Goal: Information Seeking & Learning: Find contact information

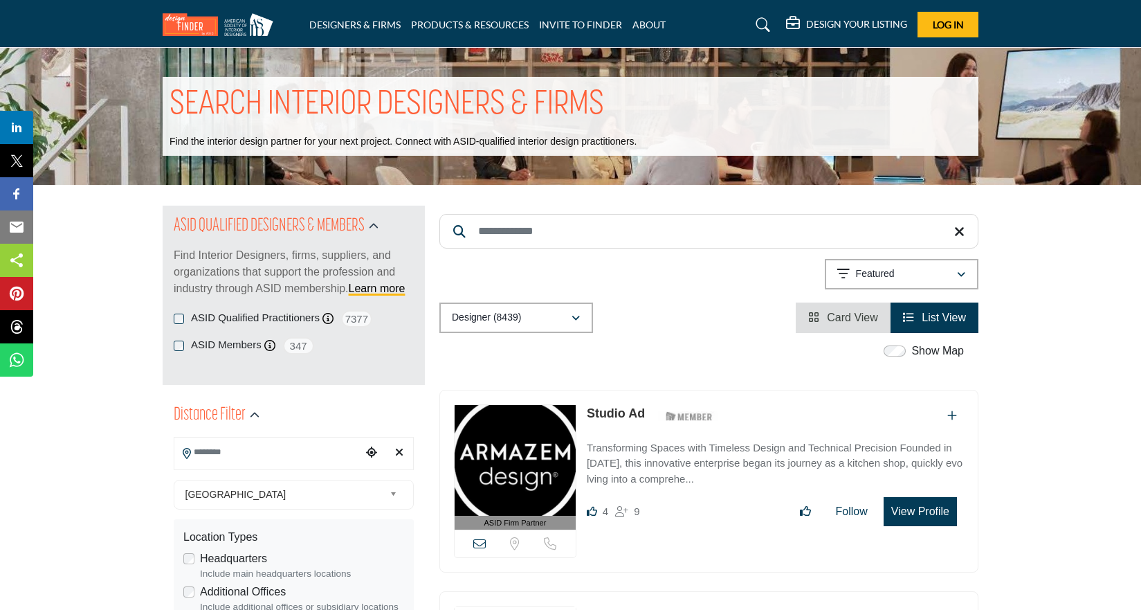
click at [502, 234] on input "Search Keyword" at bounding box center [708, 231] width 539 height 35
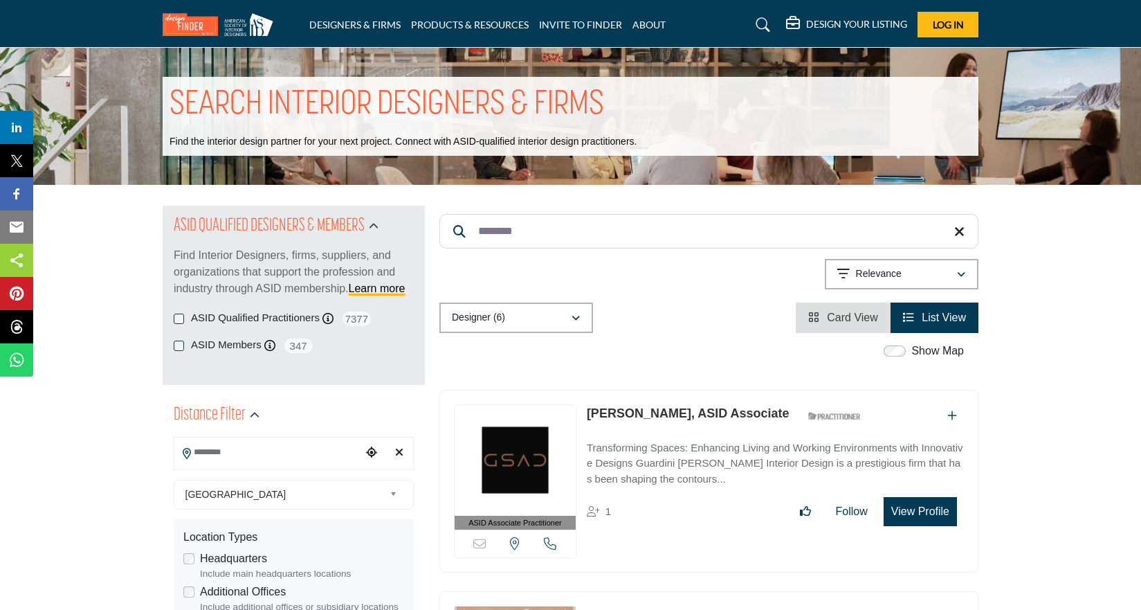
drag, startPoint x: 507, startPoint y: 265, endPoint x: 912, endPoint y: 506, distance: 471.3
click at [912, 506] on button "View Profile" at bounding box center [920, 511] width 73 height 29
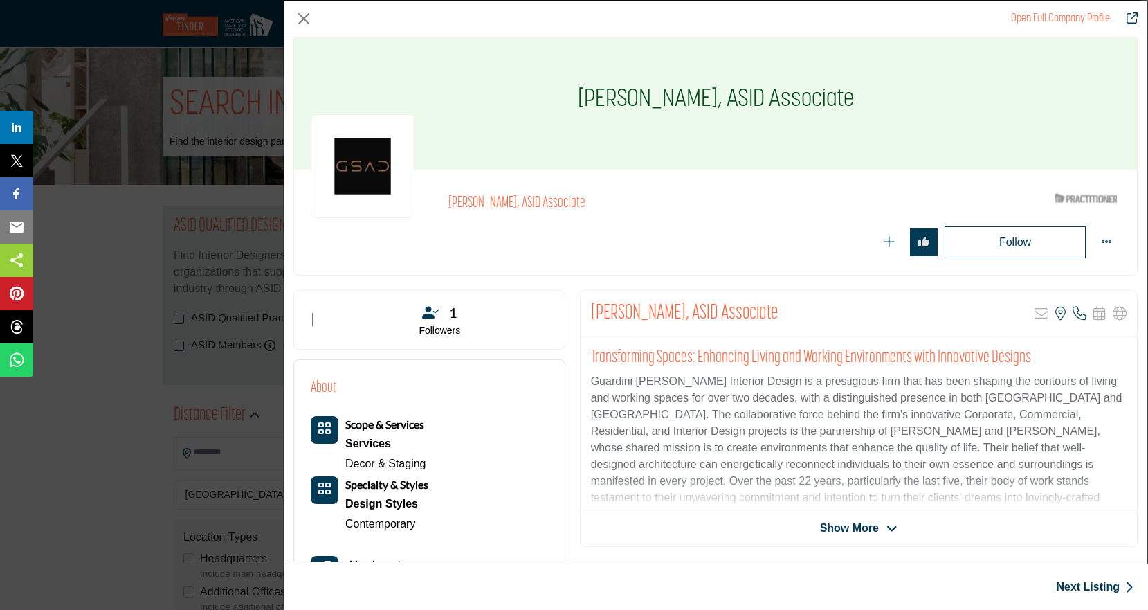
scroll to position [19, 0]
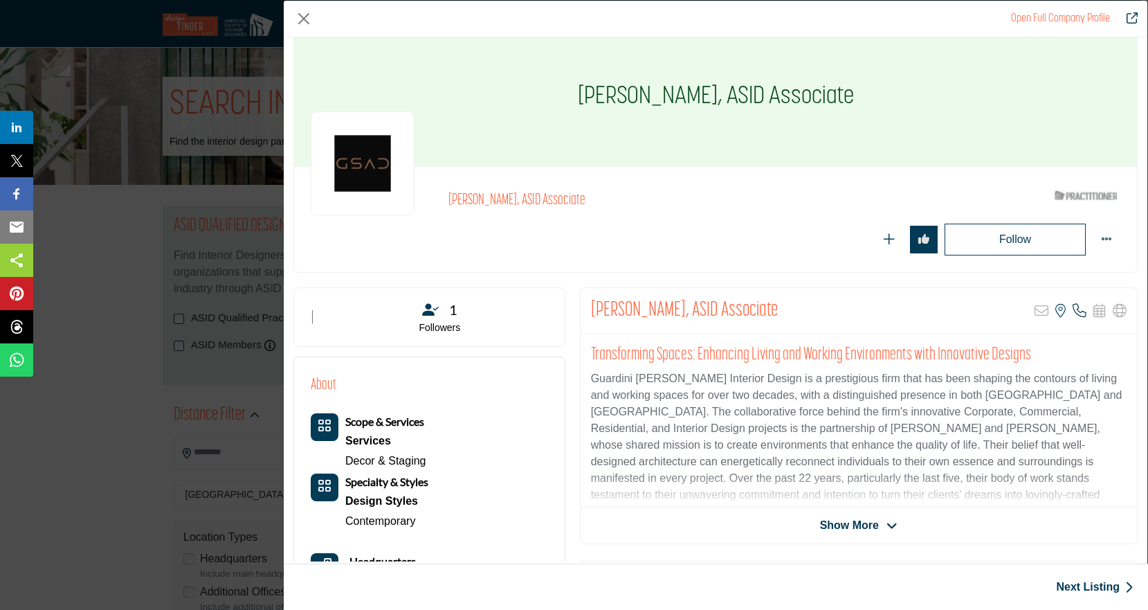
click at [887, 524] on icon "Company Data Modal" at bounding box center [891, 526] width 11 height 12
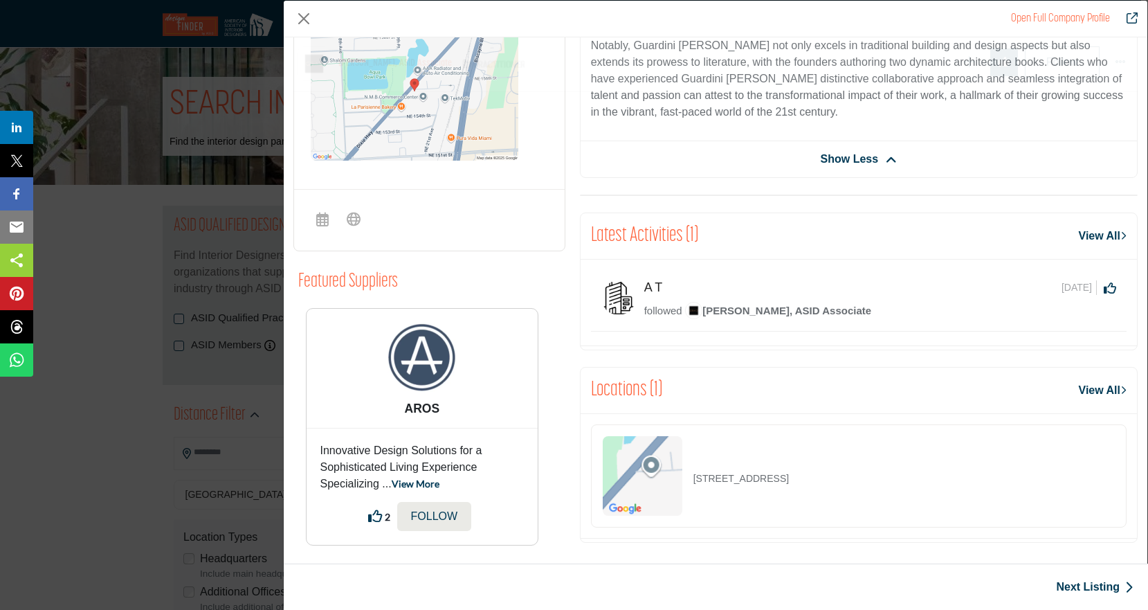
scroll to position [650, 0]
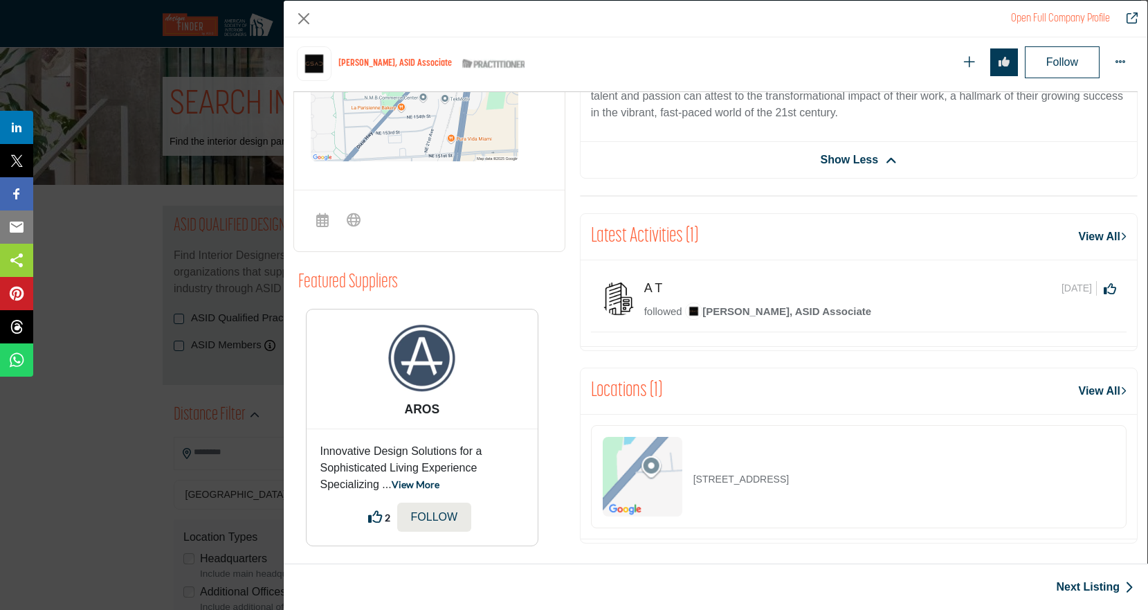
drag, startPoint x: 690, startPoint y: 459, endPoint x: 854, endPoint y: 466, distance: 163.4
click at [854, 466] on div "[STREET_ADDRESS]" at bounding box center [859, 476] width 536 height 103
copy p "[STREET_ADDRESS]"
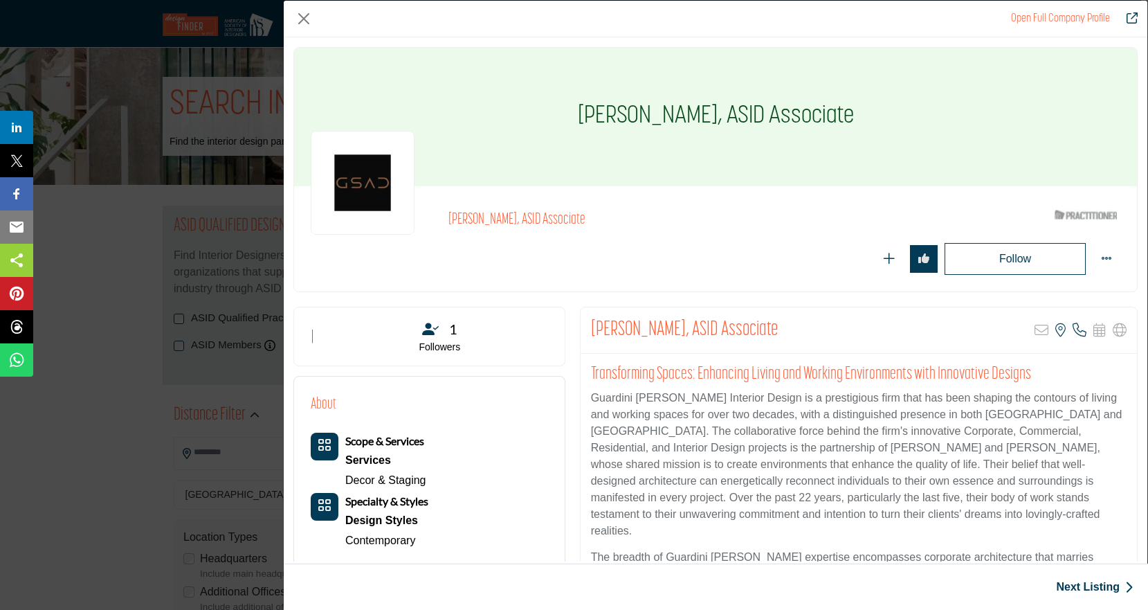
scroll to position [0, 0]
click at [299, 16] on button "Close" at bounding box center [303, 18] width 21 height 21
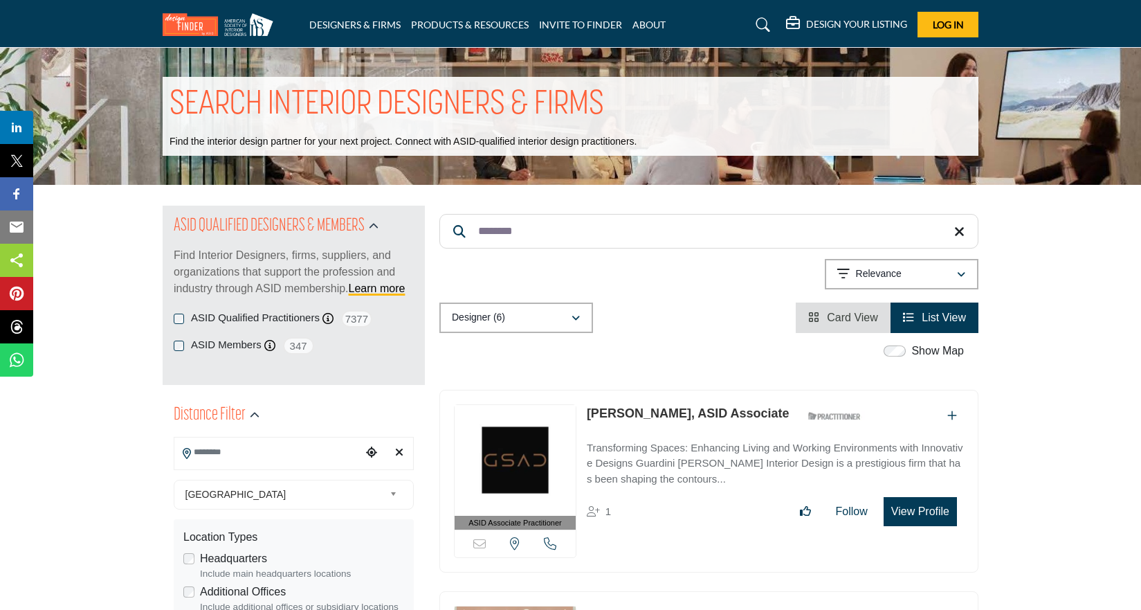
drag, startPoint x: 533, startPoint y: 237, endPoint x: 409, endPoint y: 233, distance: 123.9
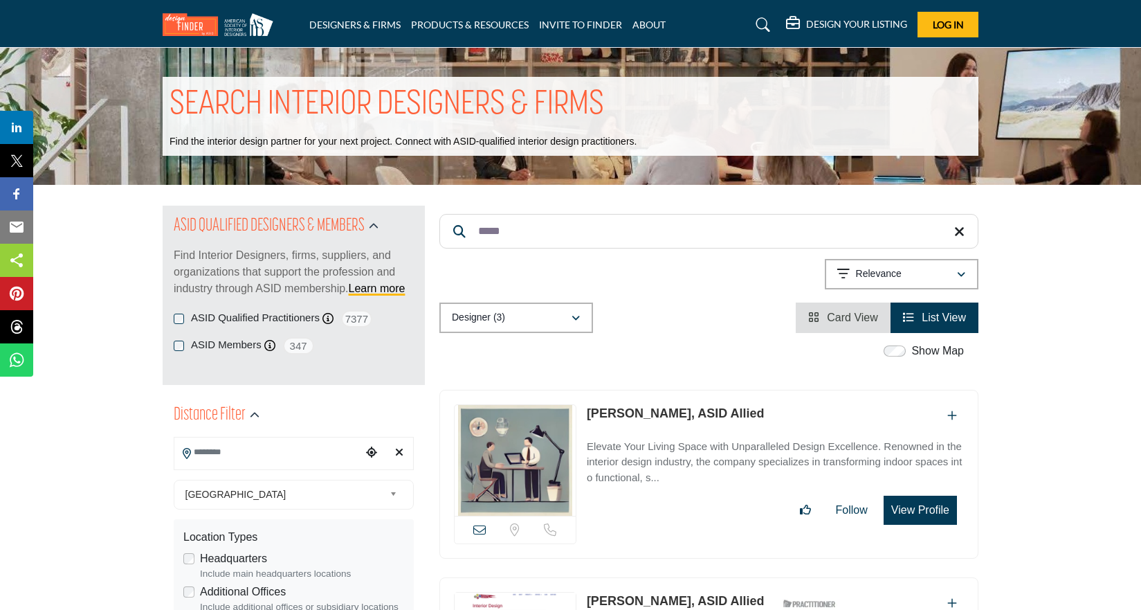
click at [917, 511] on button "View Profile" at bounding box center [920, 509] width 73 height 29
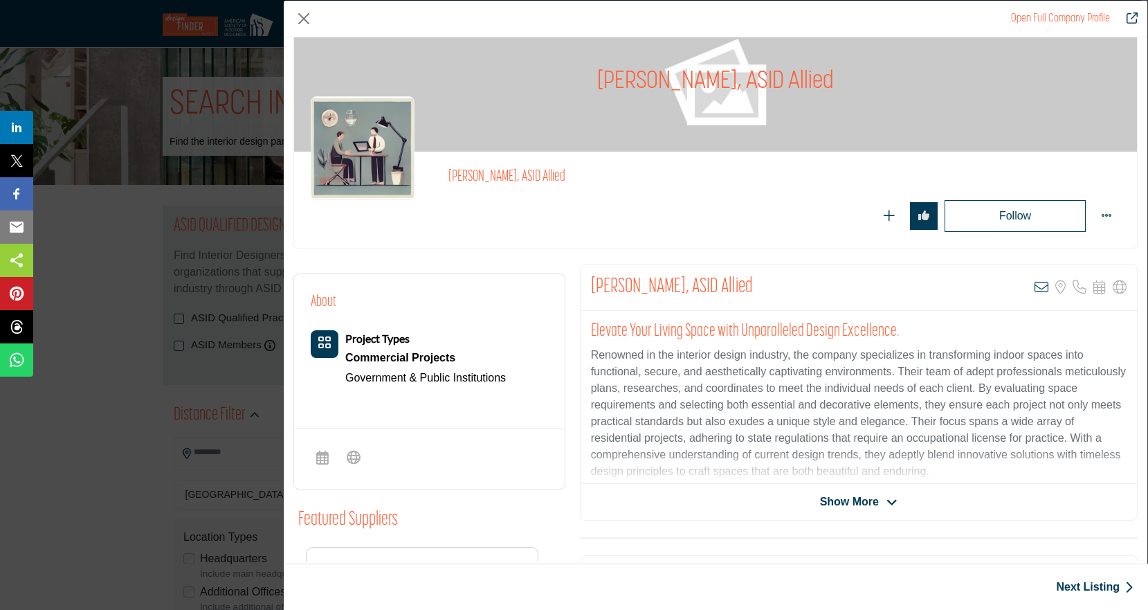
scroll to position [35, 0]
click at [861, 506] on span "Show More" at bounding box center [849, 501] width 59 height 17
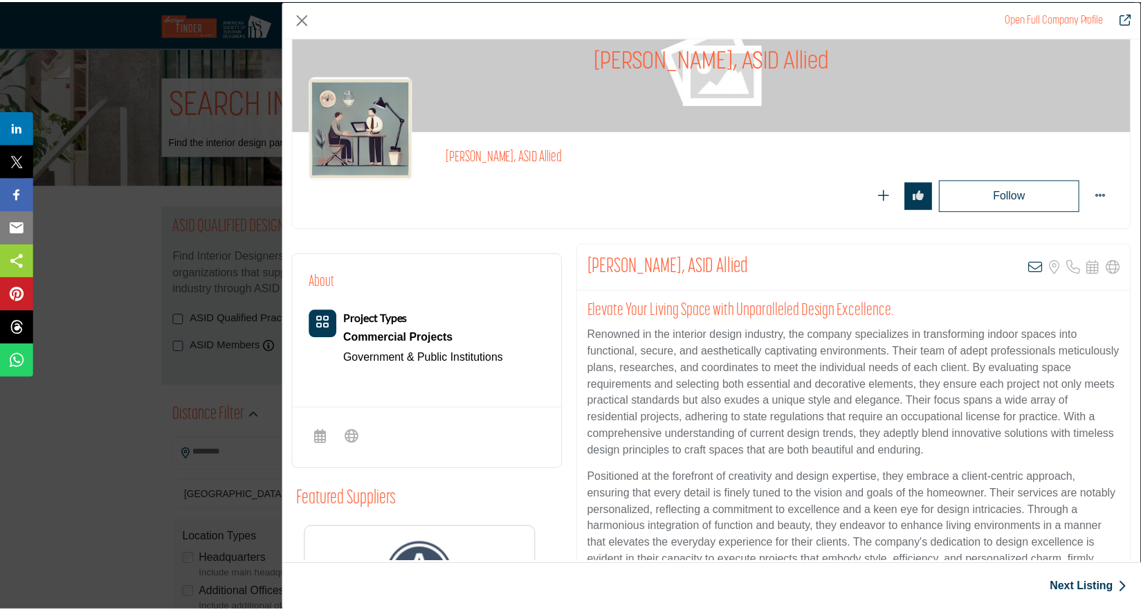
scroll to position [51, 0]
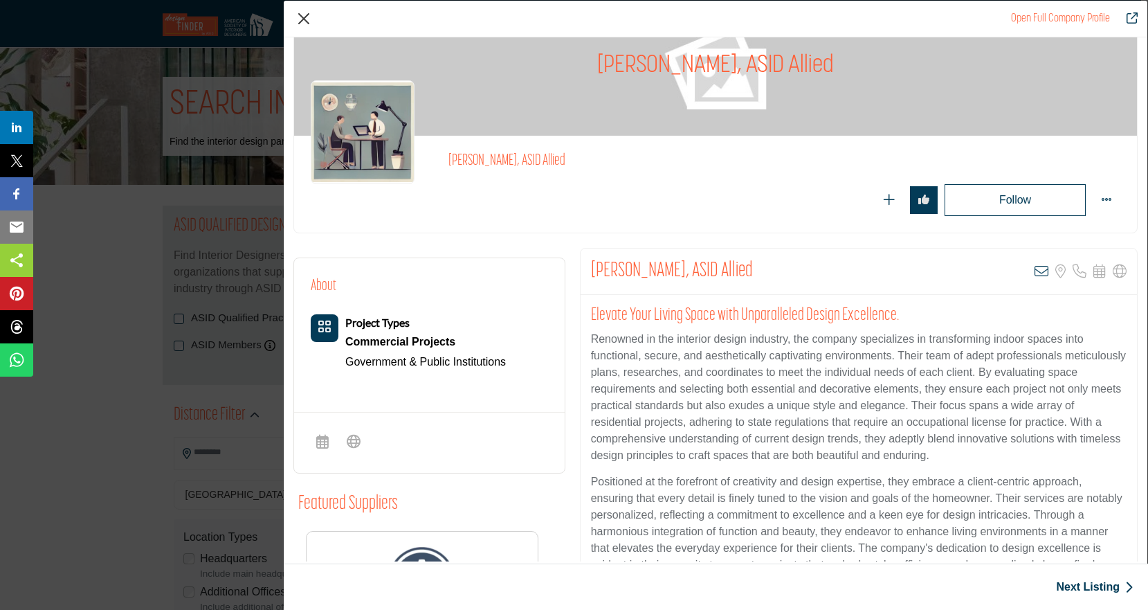
click at [302, 22] on button "Close" at bounding box center [303, 18] width 21 height 21
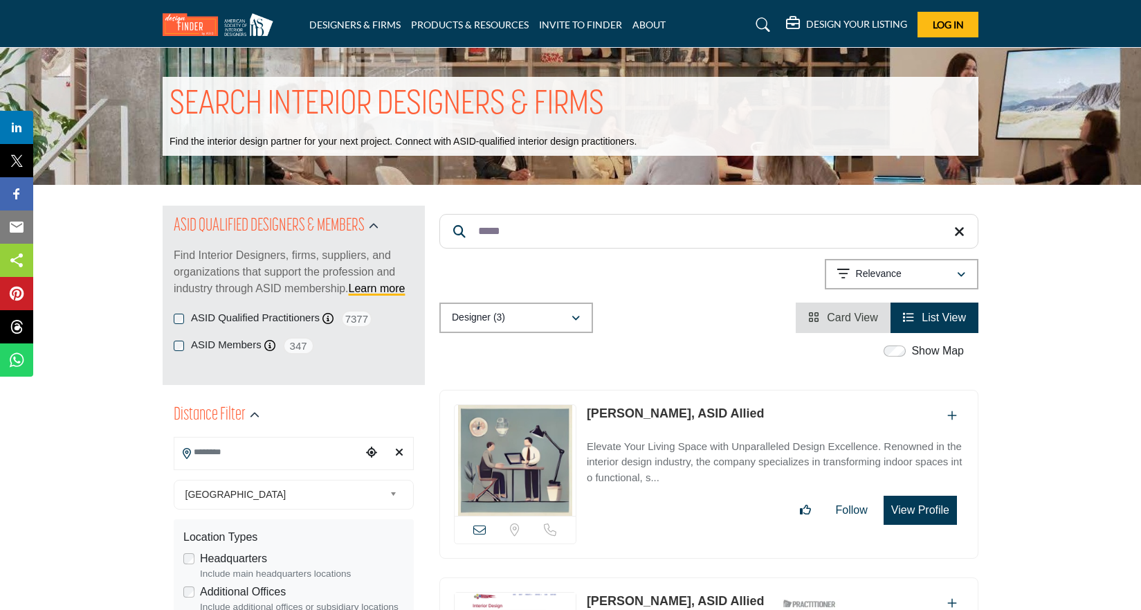
scroll to position [0, 0]
click at [511, 232] on input "*****" at bounding box center [708, 231] width 539 height 35
drag, startPoint x: 511, startPoint y: 232, endPoint x: 394, endPoint y: 201, distance: 121.0
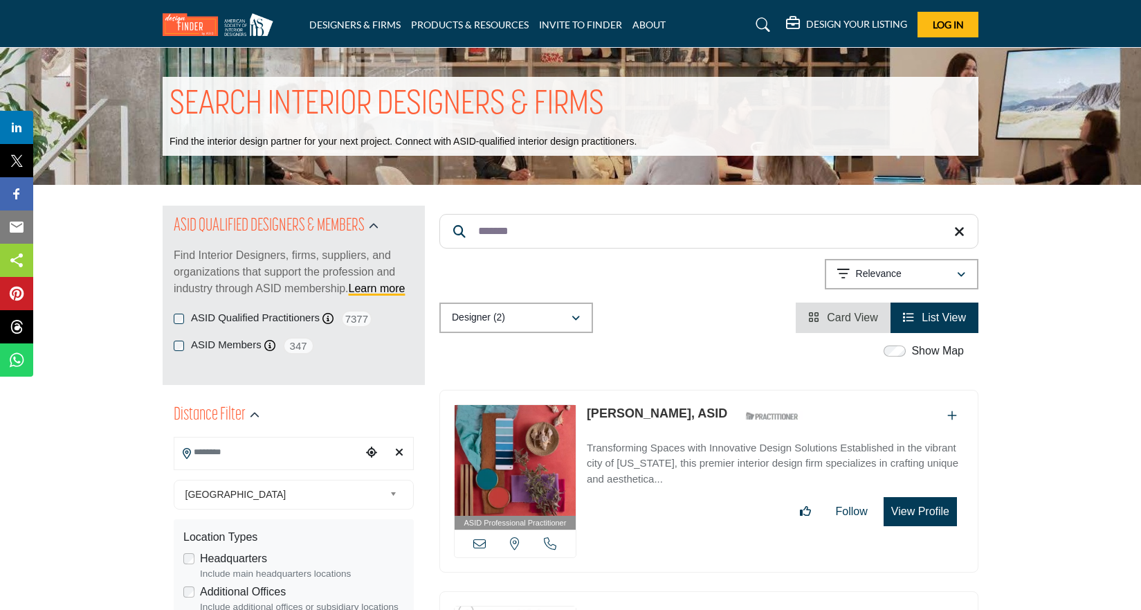
click at [541, 234] on input "*******" at bounding box center [708, 231] width 539 height 35
type input "*"
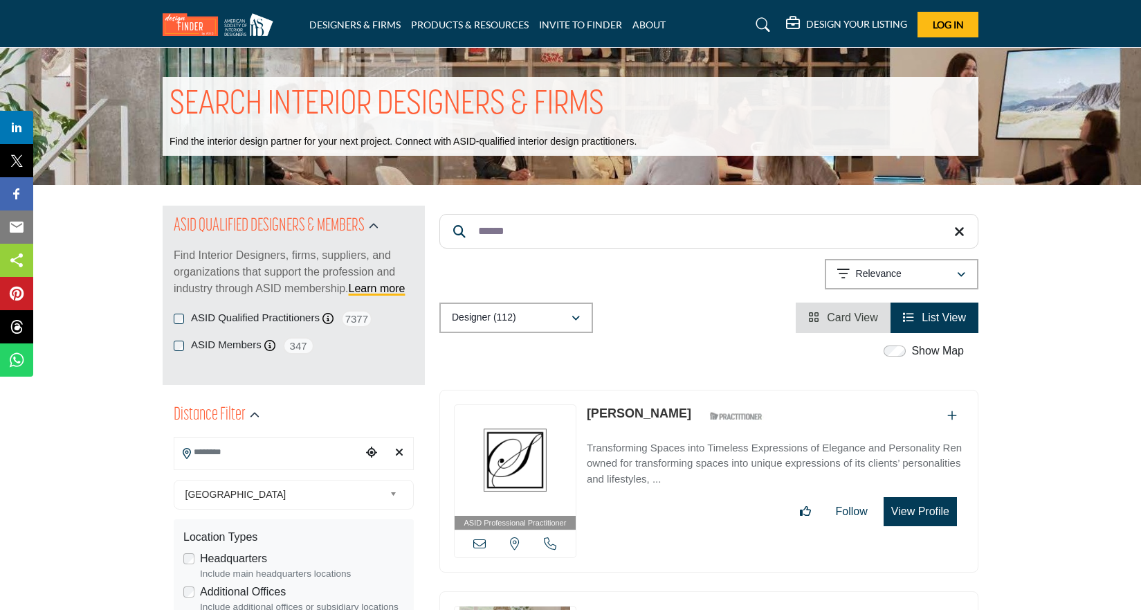
drag, startPoint x: 515, startPoint y: 228, endPoint x: 434, endPoint y: 223, distance: 80.4
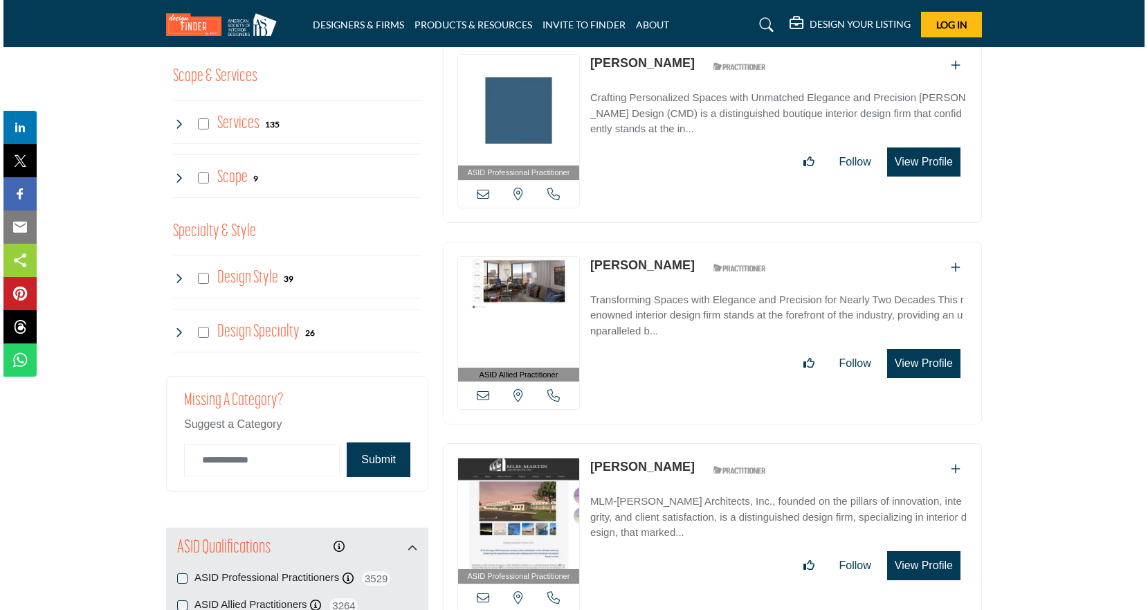
scroll to position [1336, 0]
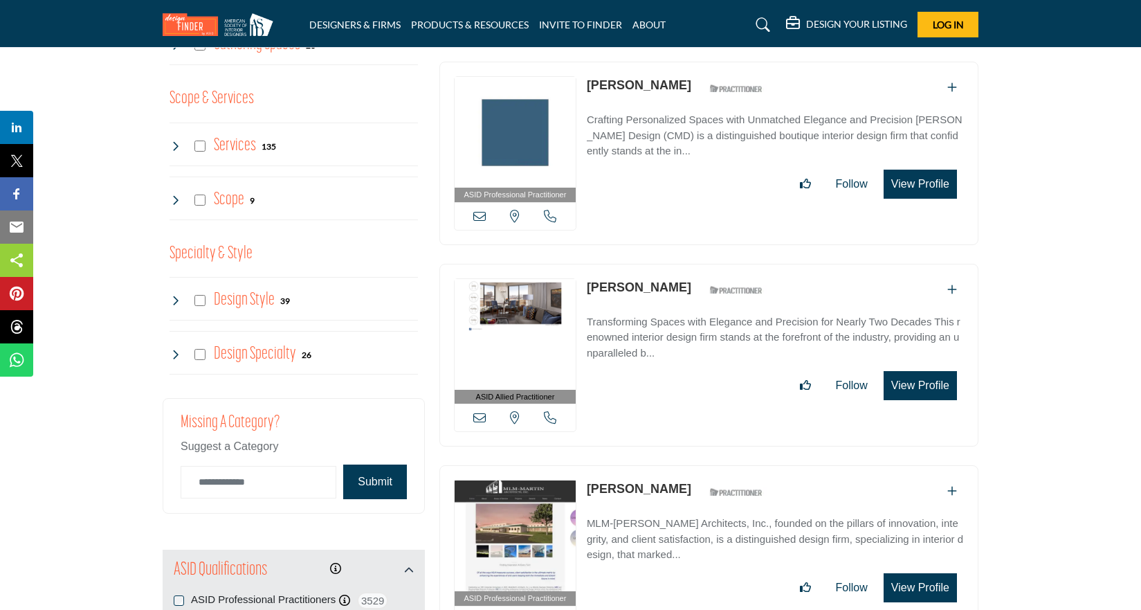
type input "*******"
click at [904, 580] on button "View Profile" at bounding box center [920, 587] width 73 height 29
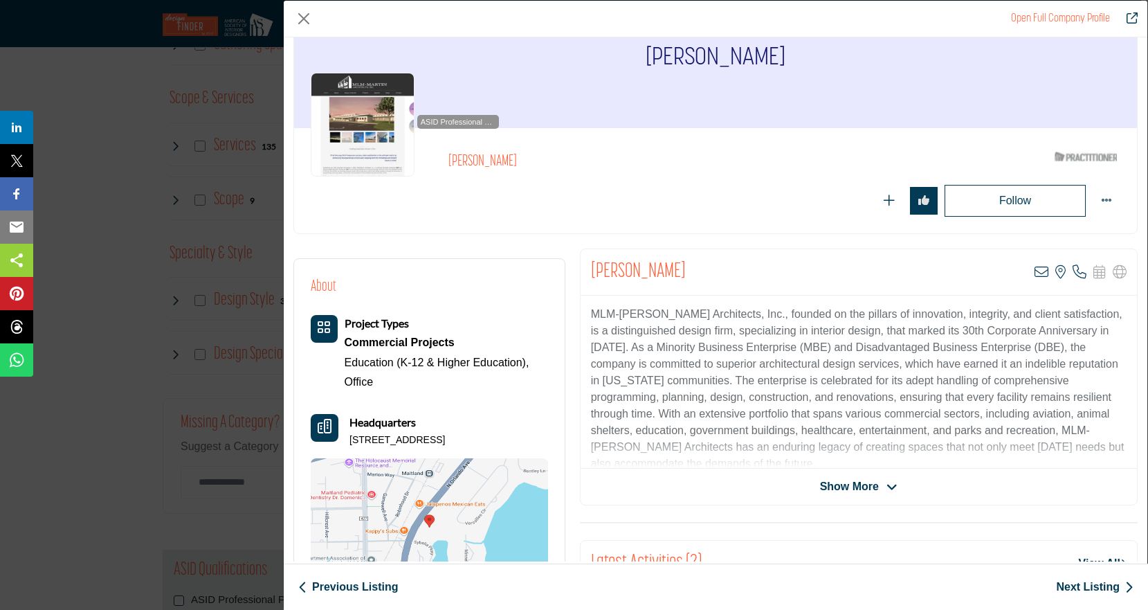
scroll to position [60, 0]
click at [854, 486] on span "Show More" at bounding box center [849, 485] width 59 height 17
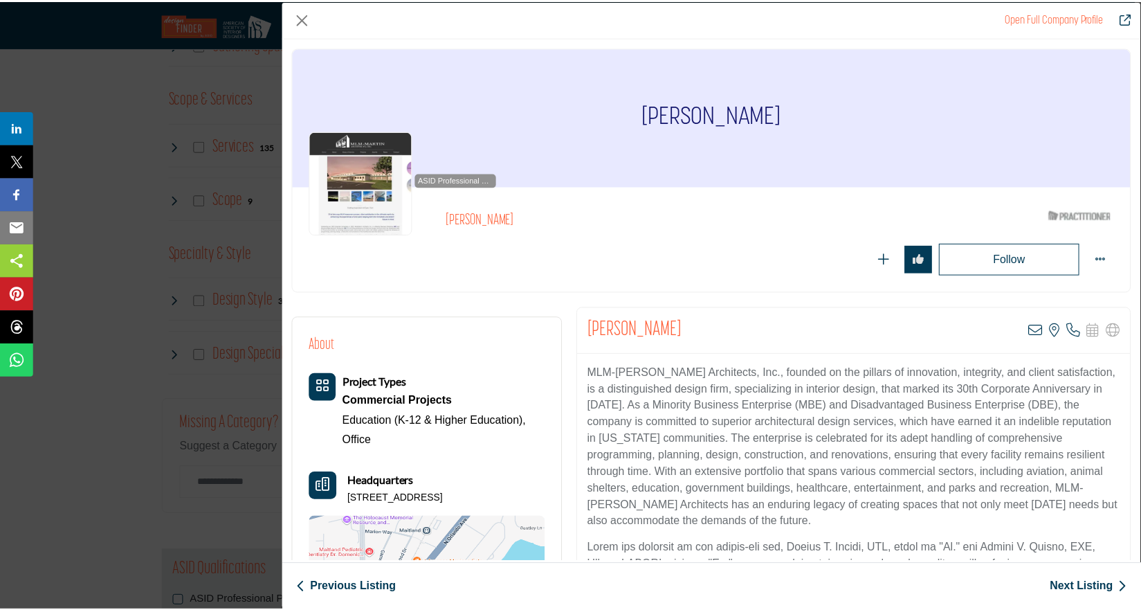
scroll to position [0, 0]
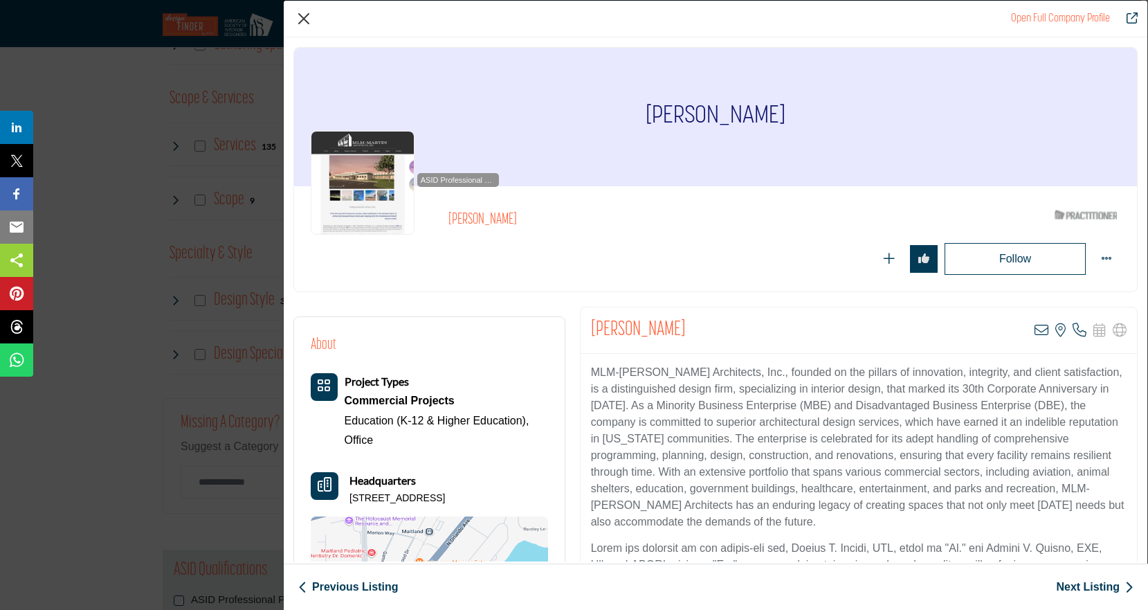
click at [301, 21] on button "Close" at bounding box center [303, 18] width 21 height 21
